Goal: Information Seeking & Learning: Learn about a topic

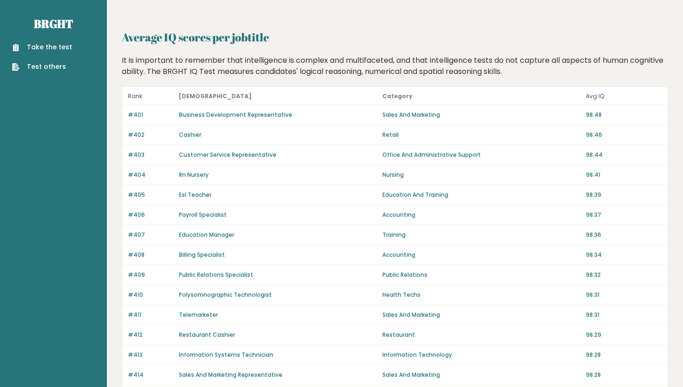
click at [53, 47] on link "Take the test" at bounding box center [42, 47] width 60 height 10
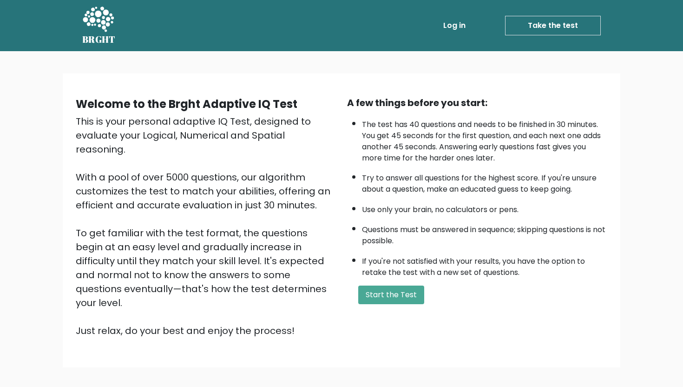
drag, startPoint x: 245, startPoint y: 120, endPoint x: 310, endPoint y: 137, distance: 66.6
click at [310, 137] on div "This is your personal adaptive IQ Test, designed to evaluate your Logical, Nume…" at bounding box center [206, 225] width 260 height 223
drag, startPoint x: 324, startPoint y: 142, endPoint x: 225, endPoint y: 128, distance: 99.5
click at [225, 128] on div "This is your personal adaptive IQ Test, designed to evaluate your Logical, Nume…" at bounding box center [206, 225] width 260 height 223
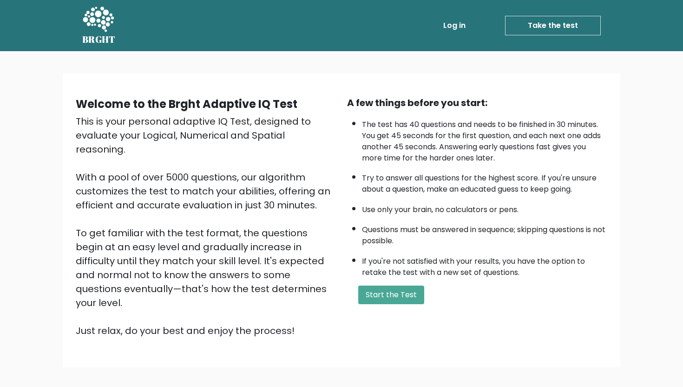
click at [225, 128] on div "This is your personal adaptive IQ Test, designed to evaluate your Logical, Nume…" at bounding box center [206, 225] width 260 height 223
drag, startPoint x: 223, startPoint y: 123, endPoint x: 279, endPoint y: 135, distance: 57.1
click at [279, 135] on div "This is your personal adaptive IQ Test, designed to evaluate your Logical, Nume…" at bounding box center [206, 225] width 260 height 223
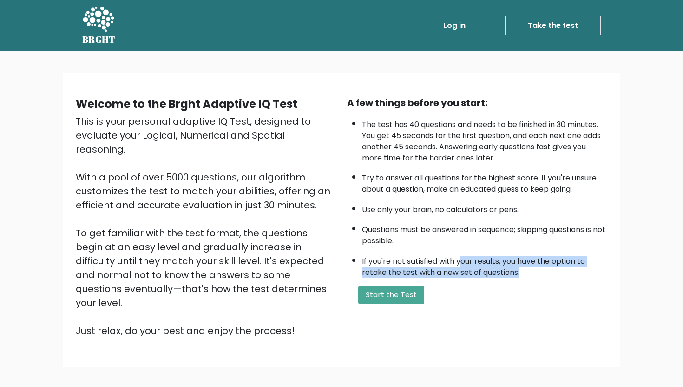
drag, startPoint x: 460, startPoint y: 261, endPoint x: 541, endPoint y: 281, distance: 83.3
click at [541, 281] on div "A few things before you start: The test has 40 questions and needs to be finish…" at bounding box center [477, 217] width 271 height 242
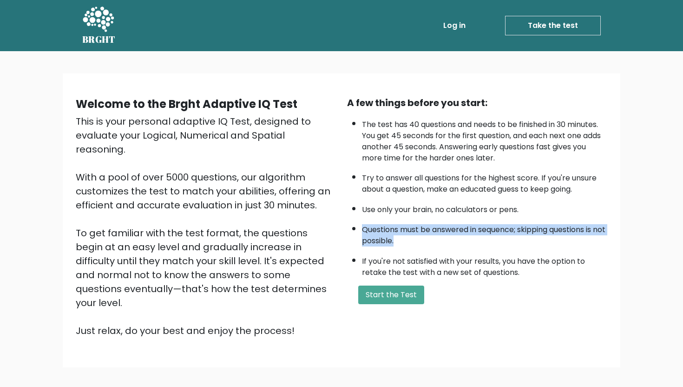
drag, startPoint x: 413, startPoint y: 221, endPoint x: 445, endPoint y: 236, distance: 36.0
click at [445, 236] on li "Questions must be answered in sequence; skipping questions is not possible." at bounding box center [484, 232] width 245 height 27
drag, startPoint x: 445, startPoint y: 236, endPoint x: 372, endPoint y: 201, distance: 80.7
click at [372, 201] on ul "The test has 40 questions and needs to be finished in 30 minutes. You get 45 se…" at bounding box center [477, 196] width 260 height 164
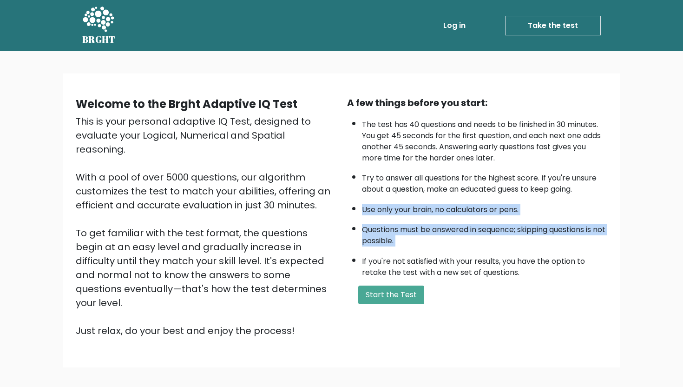
click at [372, 201] on li "Use only your brain, no calculators or pens." at bounding box center [484, 207] width 245 height 16
